Goal: Browse casually

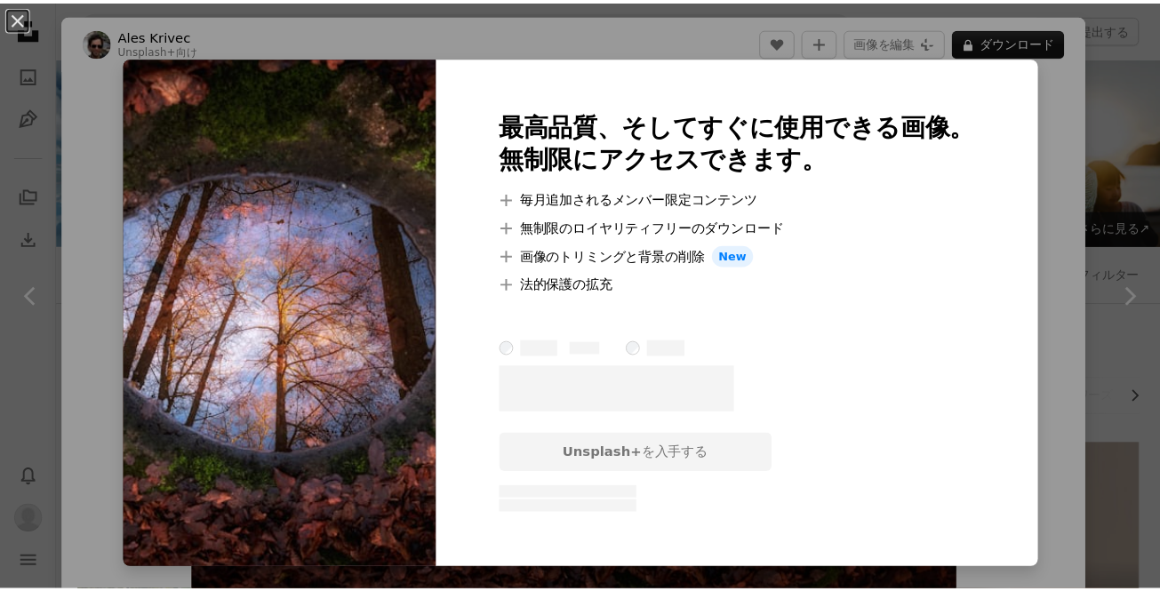
scroll to position [5280, 0]
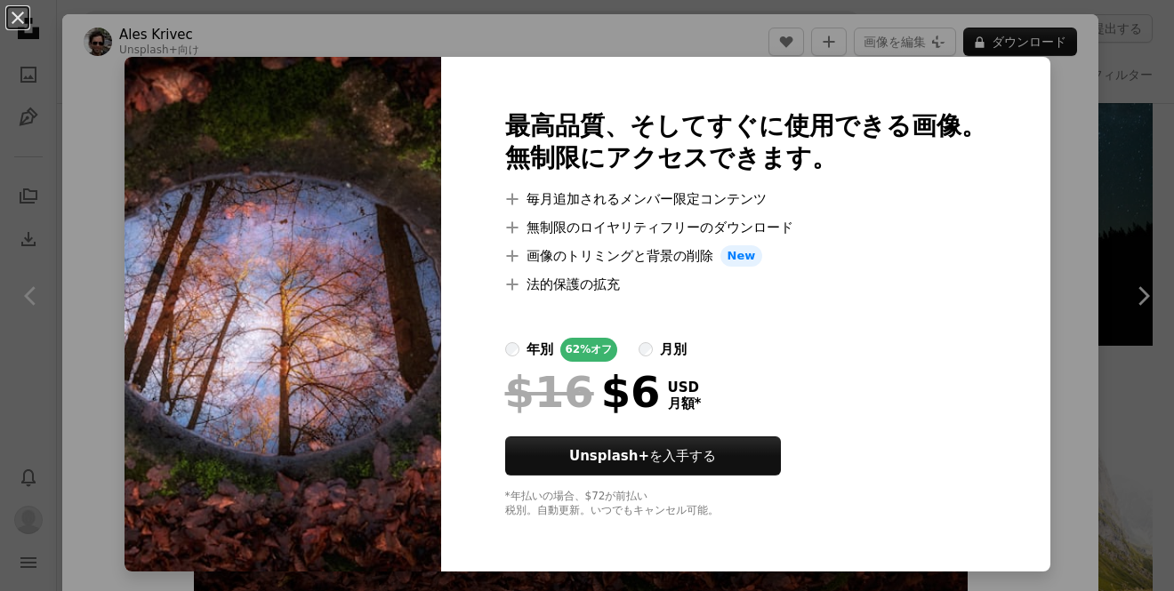
click at [1088, 128] on div "An X shape 最高品質、そしてすぐに使用できる画像。 無制限にアクセスできます。 A plus sign 毎月追加されるメンバー限定コンテンツ A p…" at bounding box center [587, 295] width 1174 height 591
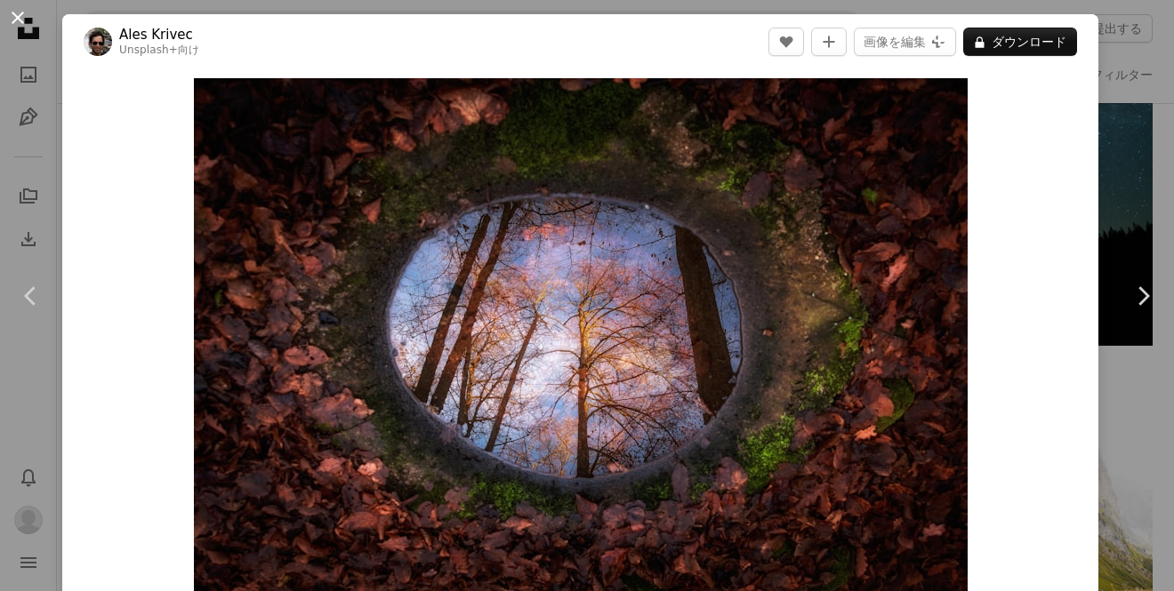
click at [13, 16] on button "An X shape" at bounding box center [17, 17] width 21 height 21
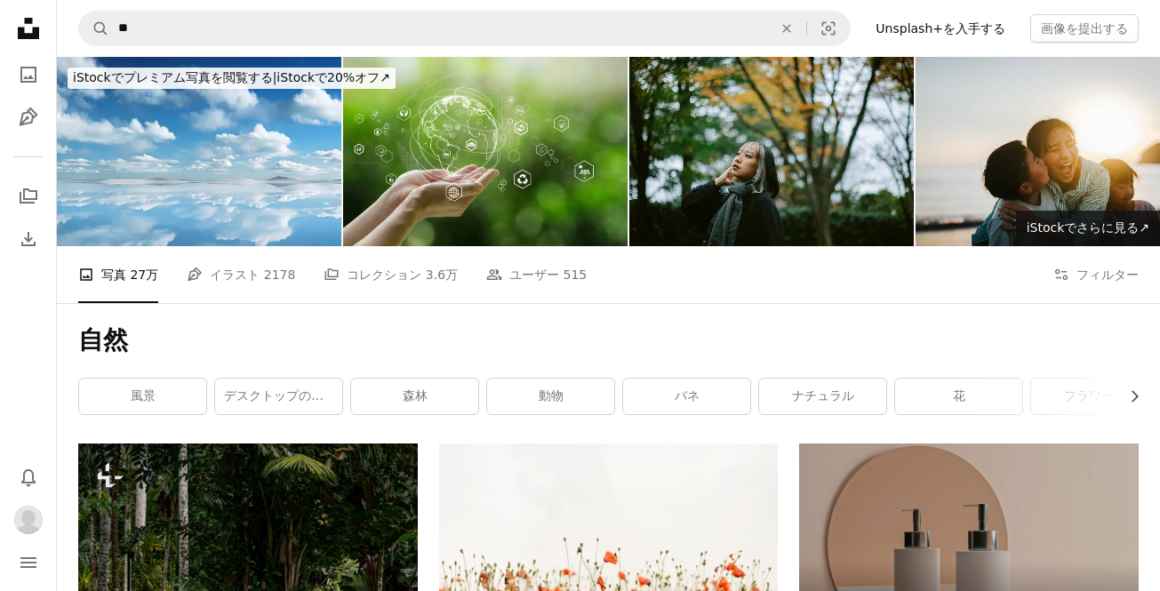
click at [109, 325] on h1 "自然" at bounding box center [608, 341] width 1061 height 32
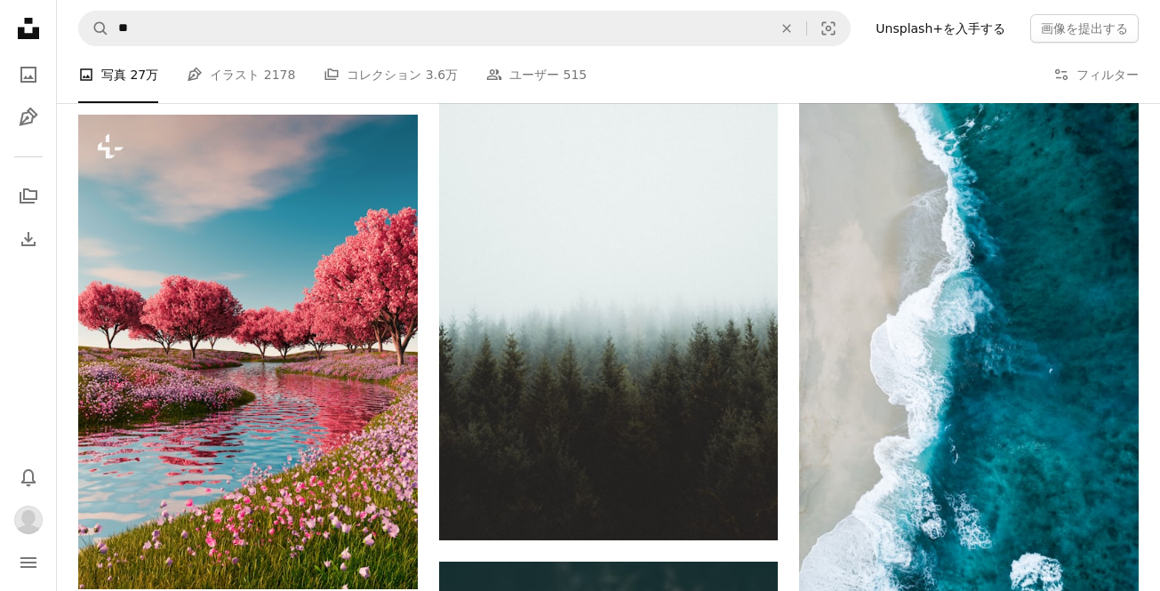
scroll to position [1867, 0]
